Goal: Download file/media

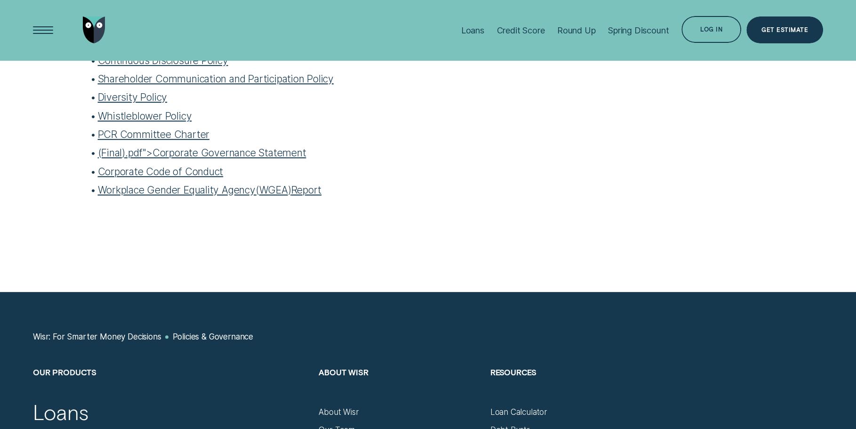
click at [138, 150] on link "(Final ) .pdf">Corporate Governance Statement" at bounding box center [202, 152] width 208 height 12
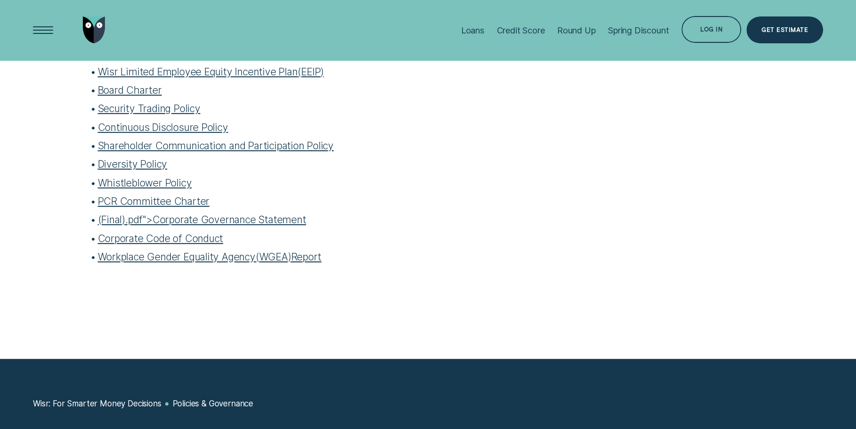
scroll to position [402, 0]
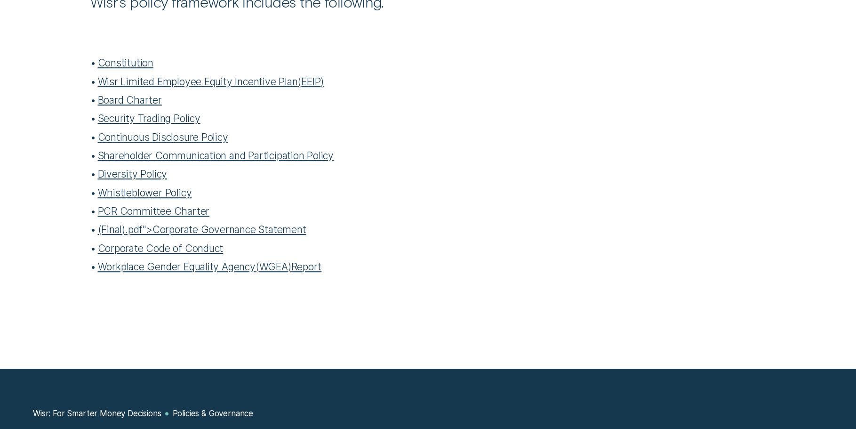
click at [165, 223] on link "(Final ) .pdf">Corporate Governance Statement" at bounding box center [202, 229] width 208 height 12
click at [220, 231] on link "(Final ) .pdf">Corporate Governance Statement" at bounding box center [202, 229] width 208 height 12
click at [117, 319] on div at bounding box center [428, 126] width 856 height 485
